Goal: Task Accomplishment & Management: Manage account settings

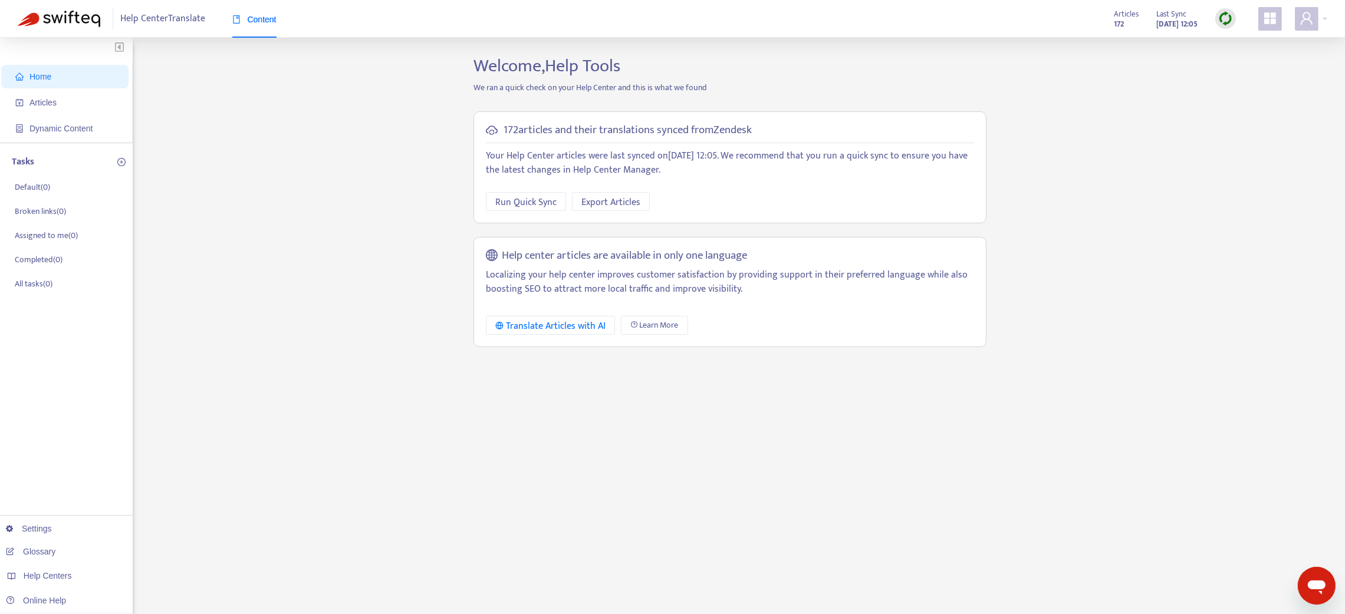
click at [1265, 16] on icon "appstore" at bounding box center [1270, 18] width 12 height 12
click at [1223, 236] on link "Help Center Manager" at bounding box center [1209, 238] width 85 height 14
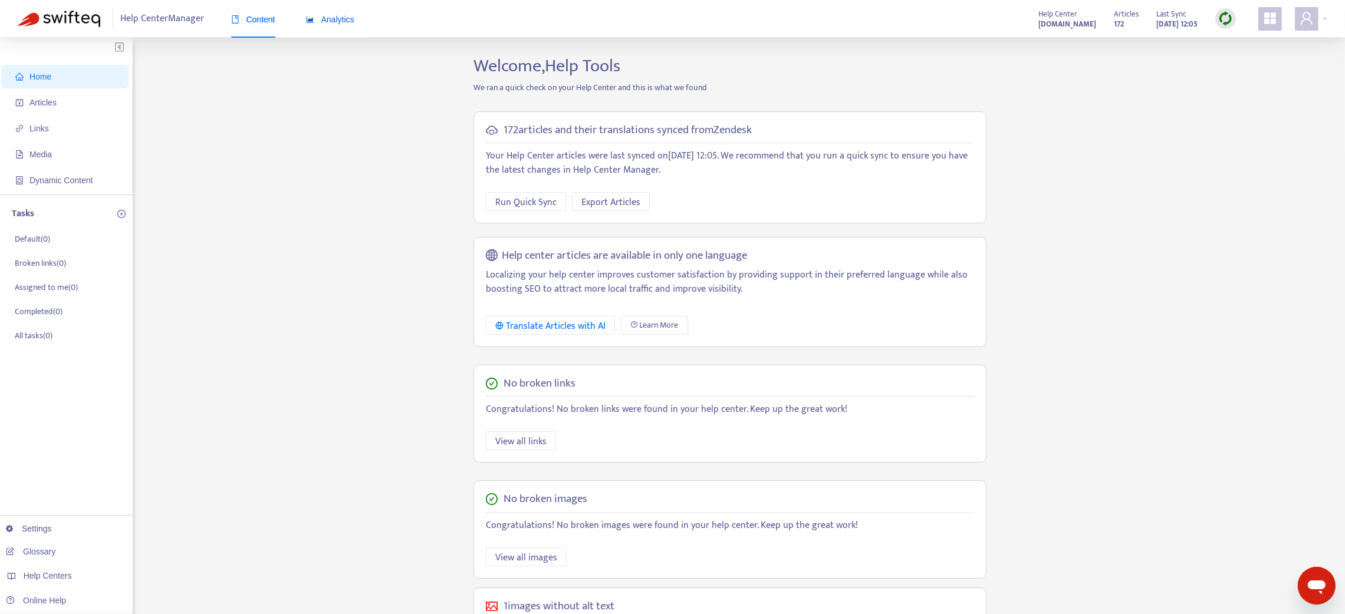
click at [325, 15] on span "Analytics" at bounding box center [330, 19] width 48 height 9
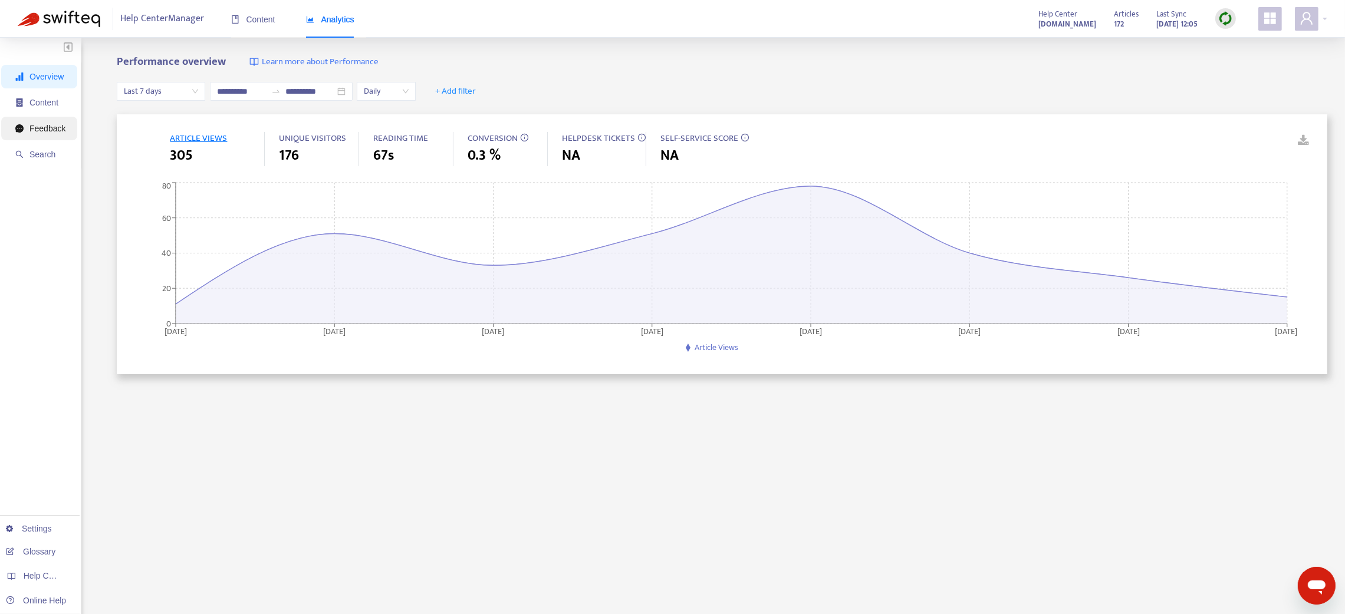
click at [45, 127] on span "Feedback" at bounding box center [47, 128] width 36 height 9
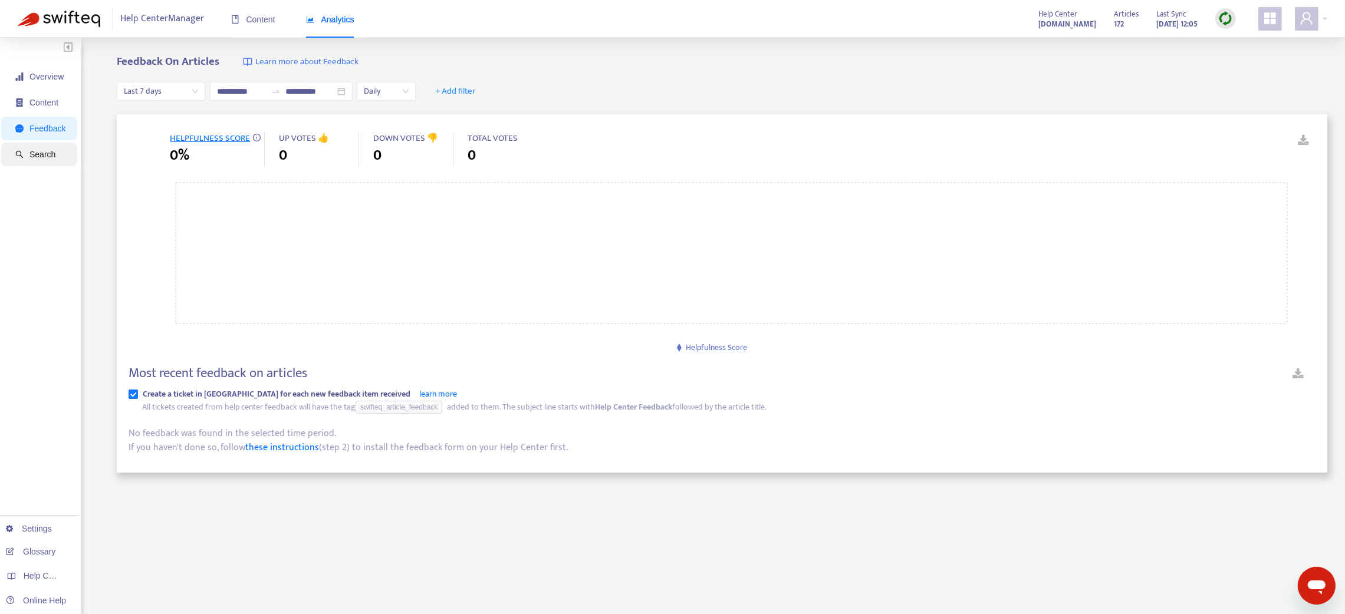
click at [37, 157] on span "Search" at bounding box center [42, 154] width 26 height 9
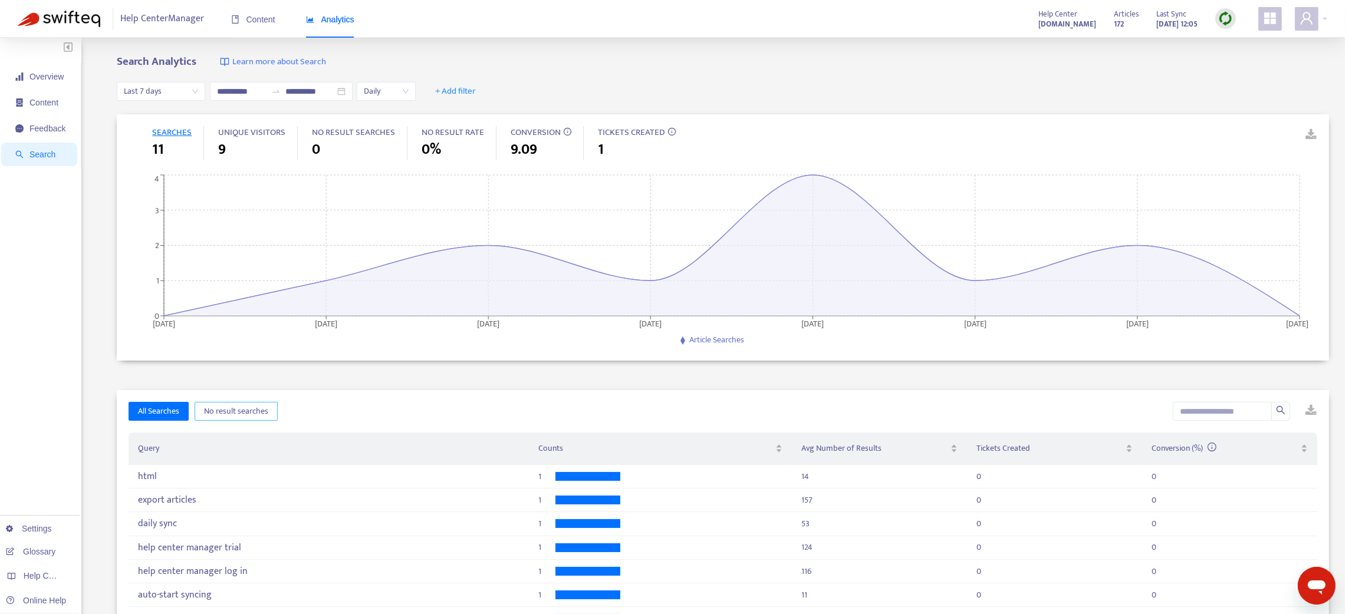
click at [252, 413] on span "No result searches" at bounding box center [236, 411] width 64 height 13
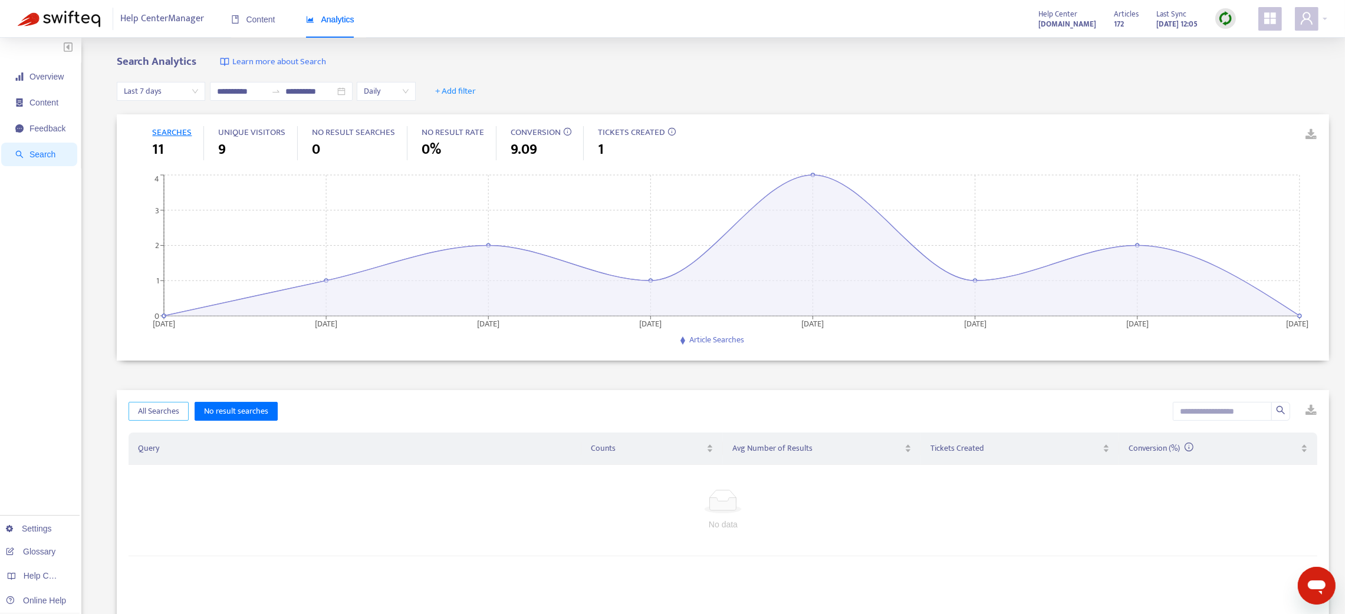
click at [167, 407] on span "All Searches" at bounding box center [158, 411] width 41 height 13
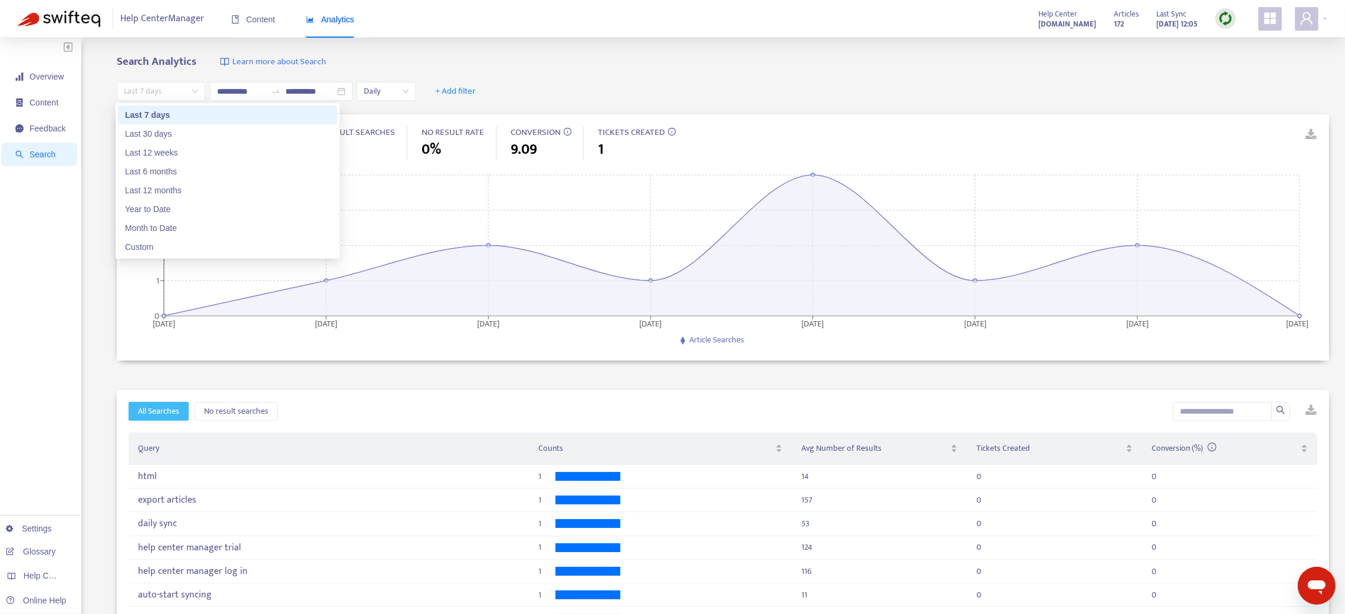
click at [189, 88] on span "Last 7 days" at bounding box center [161, 92] width 74 height 18
click at [151, 134] on div "Last 30 days" at bounding box center [227, 133] width 205 height 13
type input "**********"
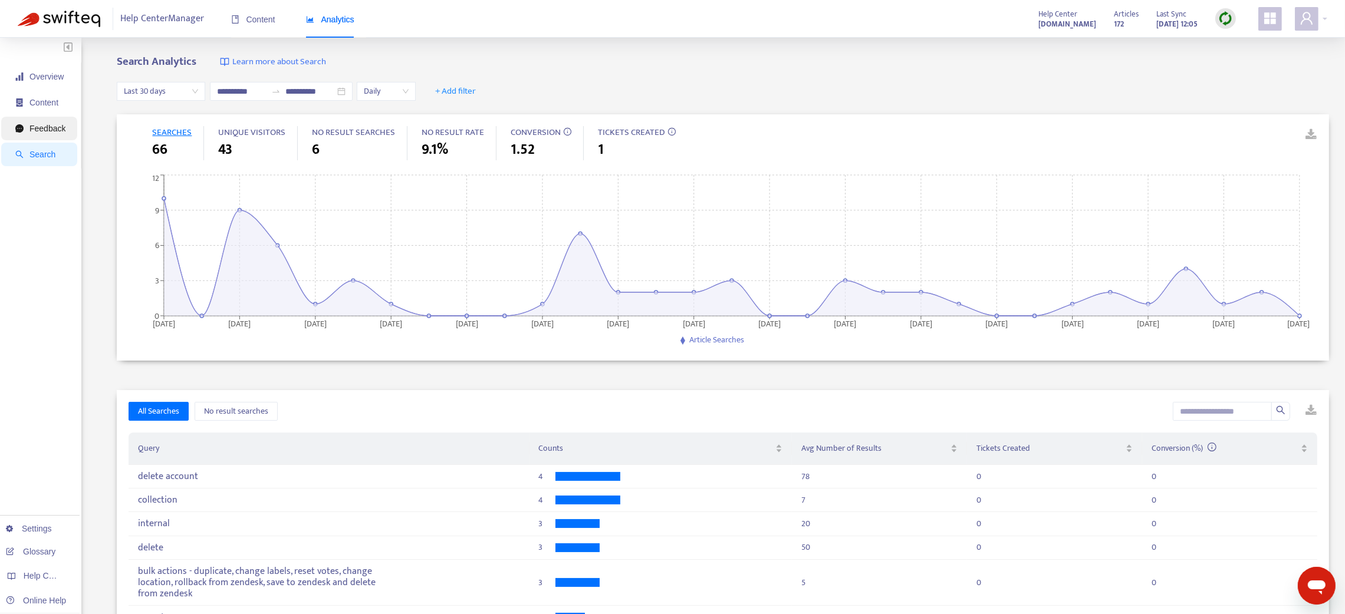
click at [67, 119] on li "Feedback" at bounding box center [39, 129] width 76 height 24
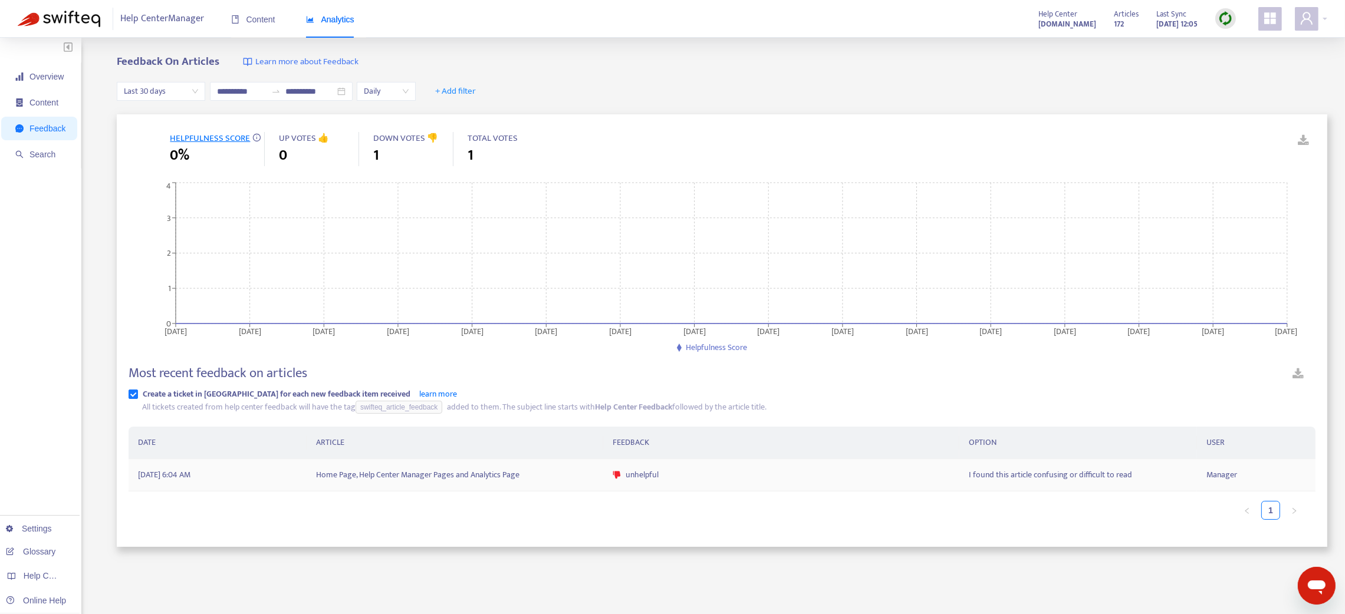
click at [388, 473] on td "Home Page, Help Center Manager Pages and Analytics Page" at bounding box center [455, 475] width 297 height 32
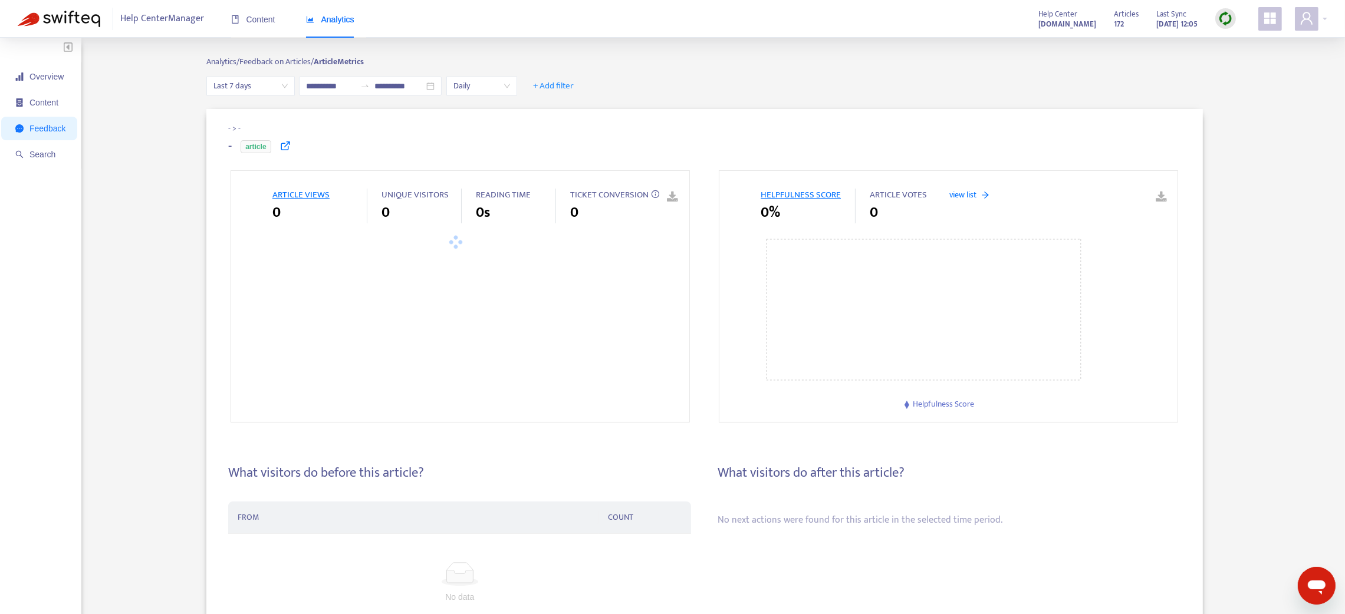
type input "**********"
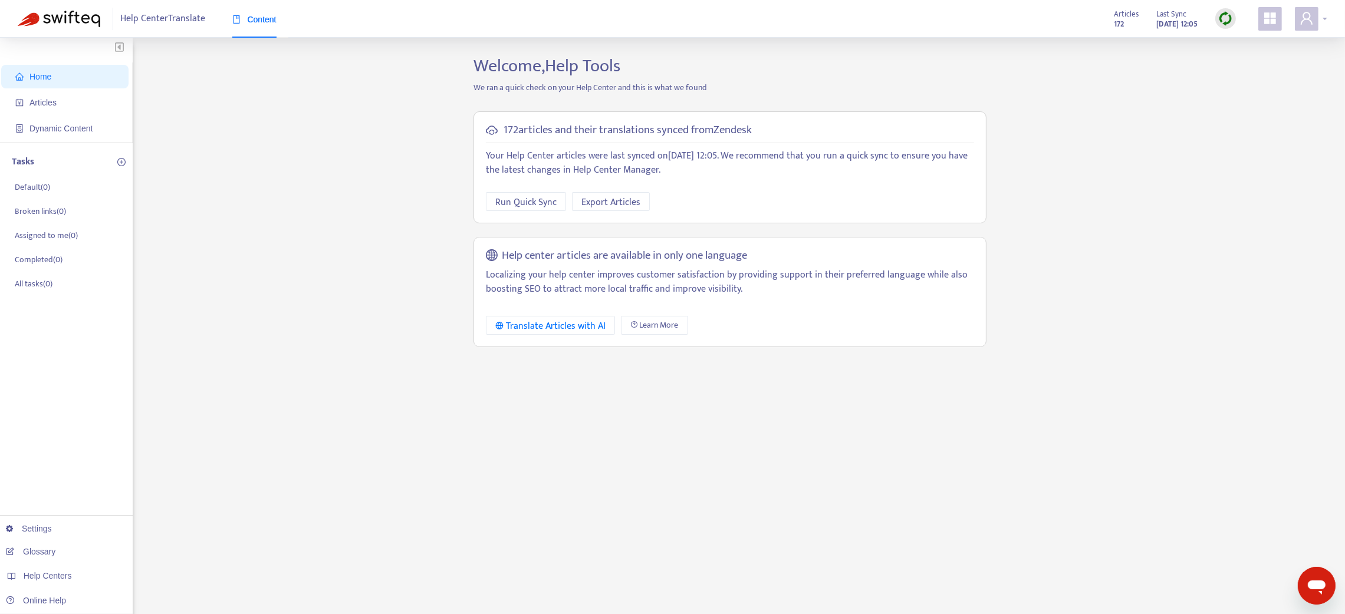
click at [1318, 19] on div at bounding box center [1311, 19] width 32 height 24
click at [1236, 198] on link "Logout" at bounding box center [1231, 205] width 38 height 14
